Goal: Task Accomplishment & Management: Manage account settings

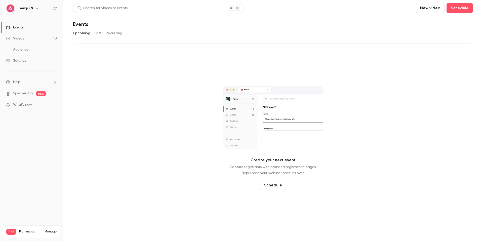
click at [33, 6] on div "Semji EN" at bounding box center [34, 8] width 31 height 6
click at [34, 7] on button "button" at bounding box center [37, 8] width 6 height 6
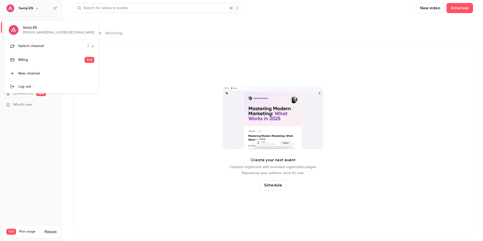
click at [29, 50] on li "Switch channel 3" at bounding box center [51, 46] width 94 height 13
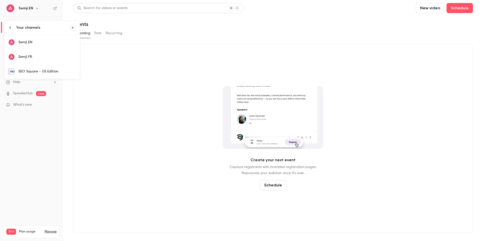
click at [35, 55] on div "Semji FR" at bounding box center [46, 56] width 57 height 5
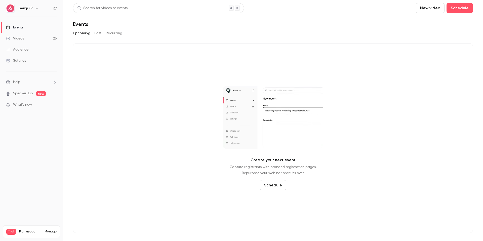
click at [96, 35] on button "Past" at bounding box center [97, 33] width 7 height 8
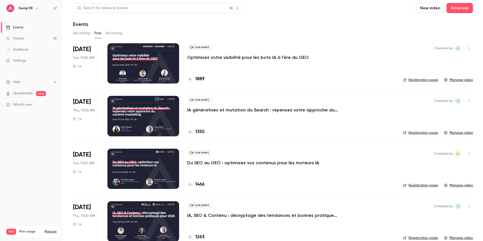
click at [153, 78] on div at bounding box center [143, 63] width 72 height 40
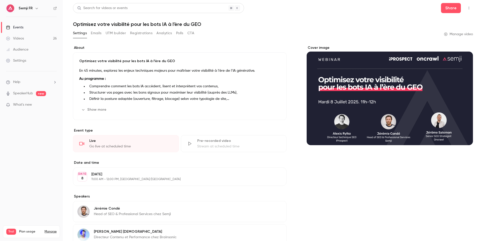
click at [100, 37] on div "Settings Emails UTM builder Registrations Analytics Polls CTA" at bounding box center [133, 34] width 121 height 10
click at [97, 35] on button "Emails" at bounding box center [96, 33] width 11 height 8
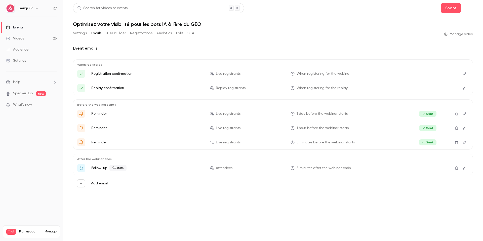
click at [464, 73] on icon "Edit" at bounding box center [465, 74] width 4 height 4
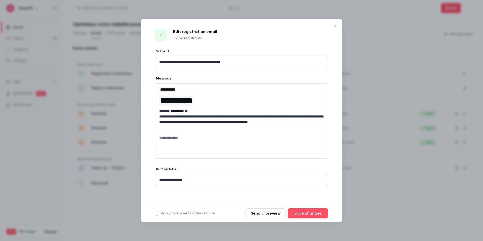
click at [337, 25] on icon "Close" at bounding box center [335, 26] width 6 height 4
